Goal: Find specific page/section: Find specific page/section

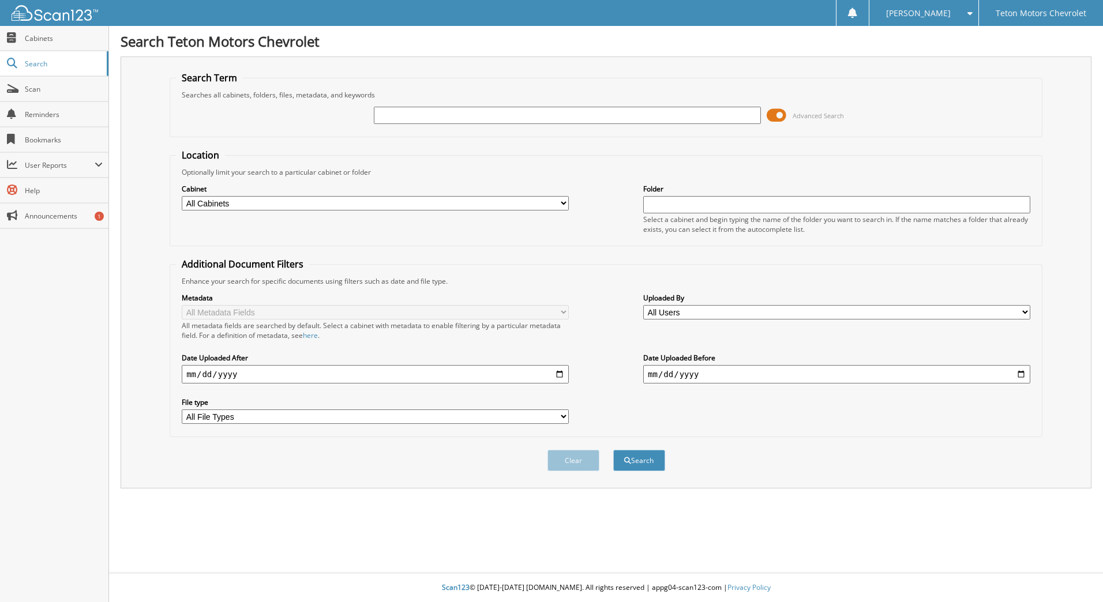
click at [380, 113] on input "text" at bounding box center [567, 115] width 387 height 17
type input "e"
type input "terry edward"
click at [613, 450] on button "Search" at bounding box center [639, 460] width 52 height 21
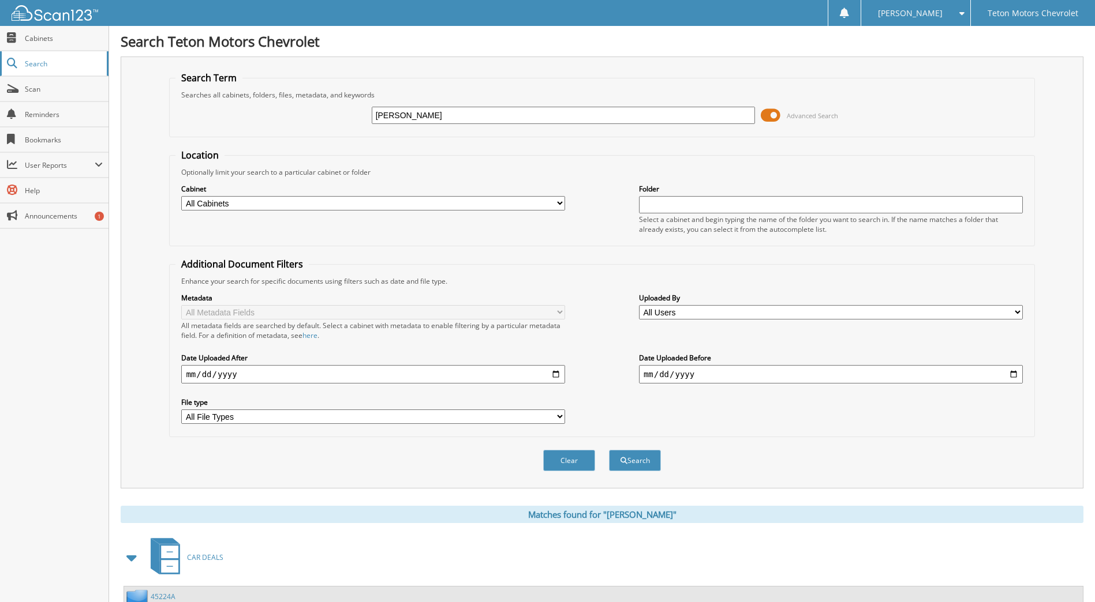
click at [47, 59] on span "Search" at bounding box center [63, 64] width 76 height 10
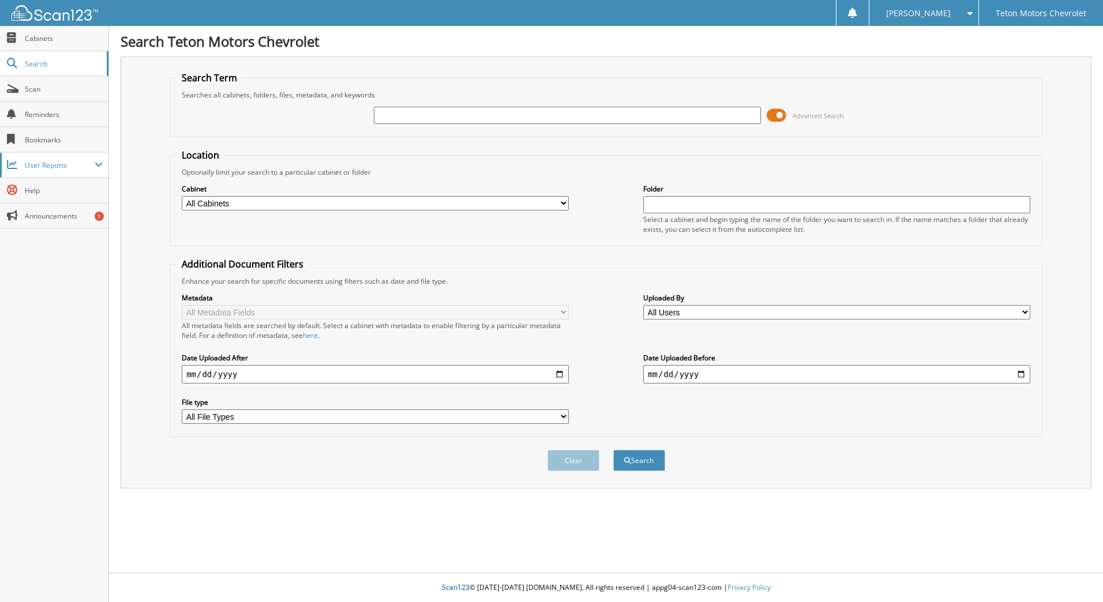
click at [51, 168] on span "User Reports" at bounding box center [60, 165] width 70 height 10
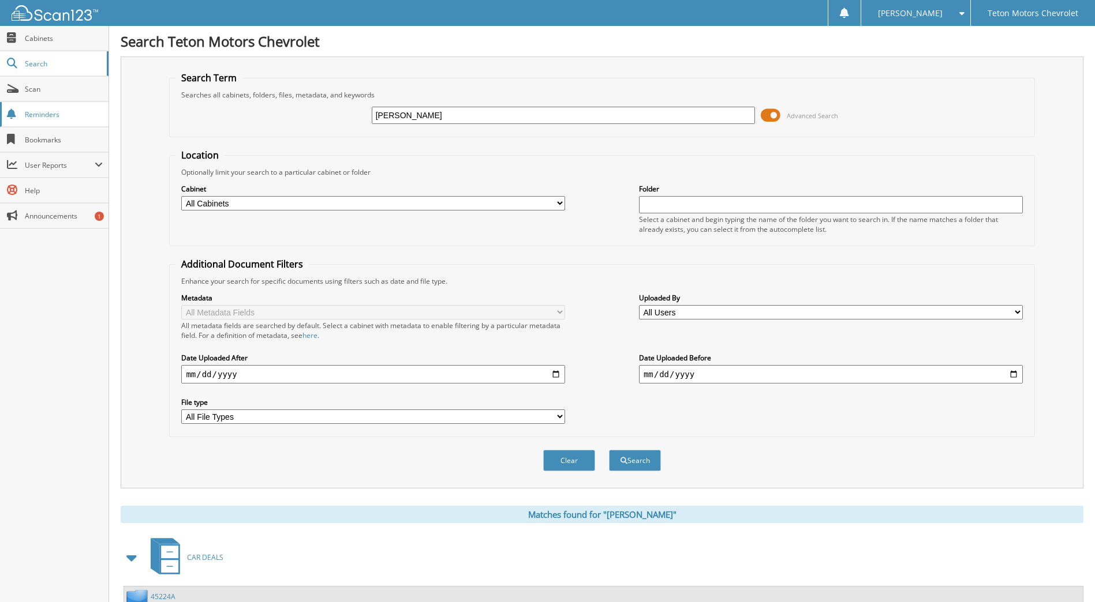
drag, startPoint x: 426, startPoint y: 114, endPoint x: 12, endPoint y: 108, distance: 414.4
click at [18, 108] on body "Connie W. Settings Logout Teton Motors Chevrolet Close Cabinets Search" at bounding box center [547, 451] width 1095 height 903
